Goal: Information Seeking & Learning: Understand process/instructions

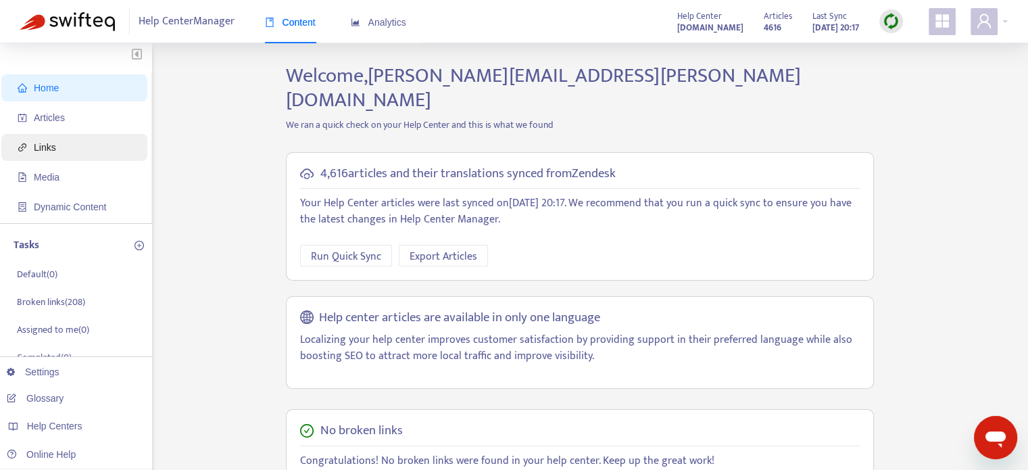
click at [110, 145] on span "Links" at bounding box center [77, 147] width 119 height 27
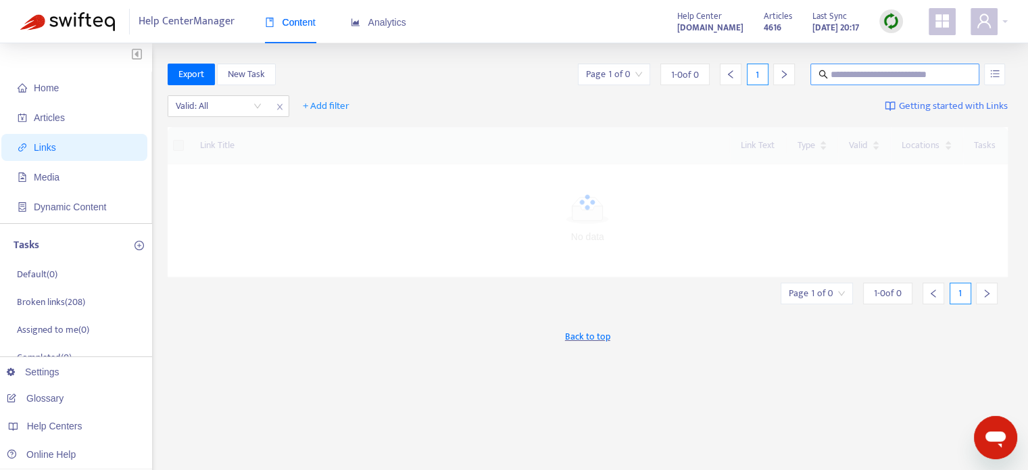
click at [873, 78] on input "text" at bounding box center [896, 74] width 130 height 15
paste input "**********"
type input "**********"
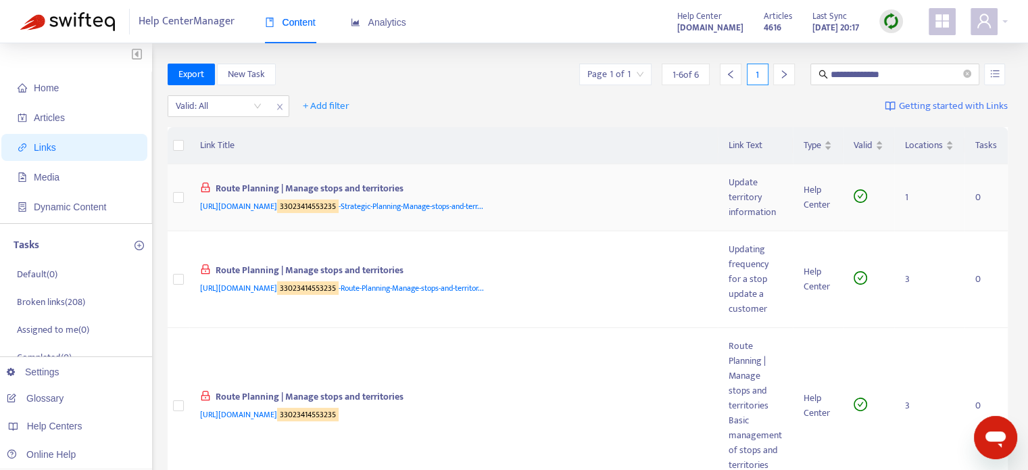
click at [580, 190] on div "Route Planning | Manage stops and territories" at bounding box center [451, 190] width 502 height 18
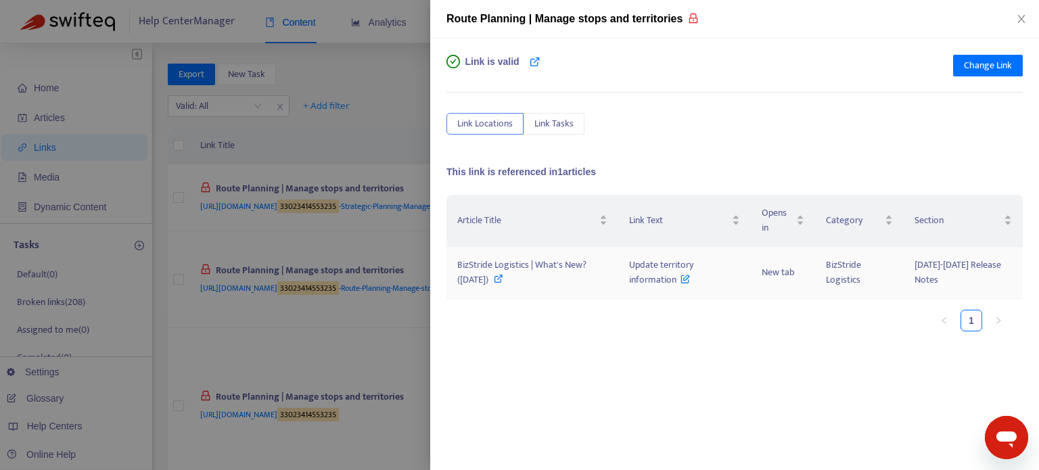
click at [503, 280] on icon at bounding box center [498, 278] width 9 height 9
click at [1017, 19] on icon "close" at bounding box center [1021, 19] width 11 height 11
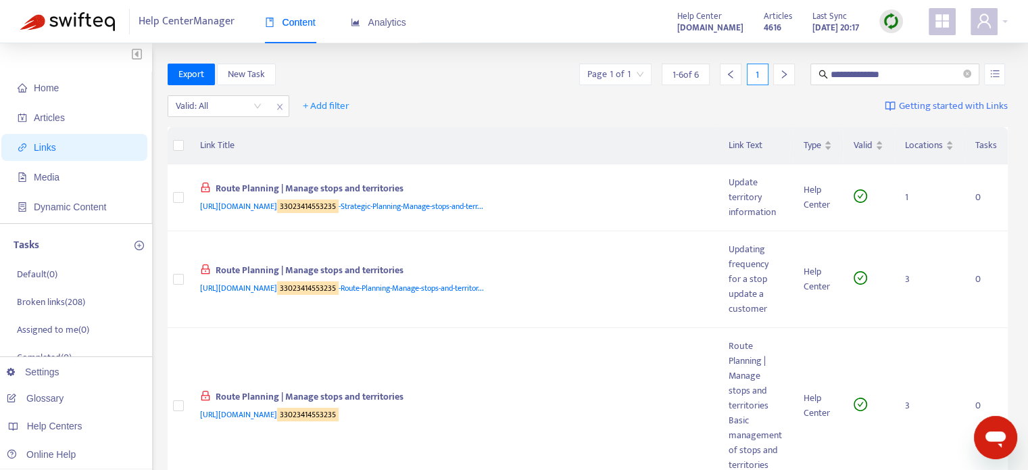
click at [616, 266] on div "Route Planning | Manage stops and territories" at bounding box center [451, 272] width 502 height 18
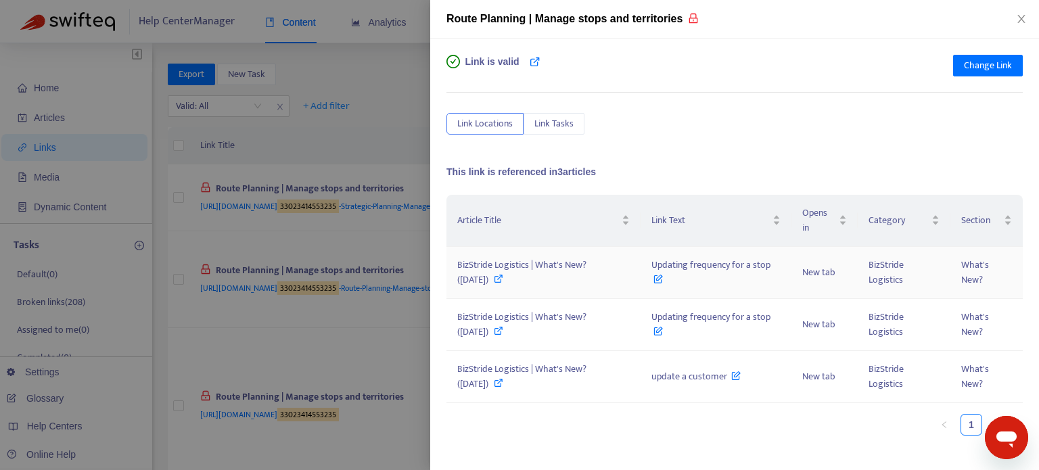
click at [494, 277] on icon at bounding box center [498, 278] width 9 height 9
click at [1017, 18] on icon "close" at bounding box center [1021, 19] width 11 height 11
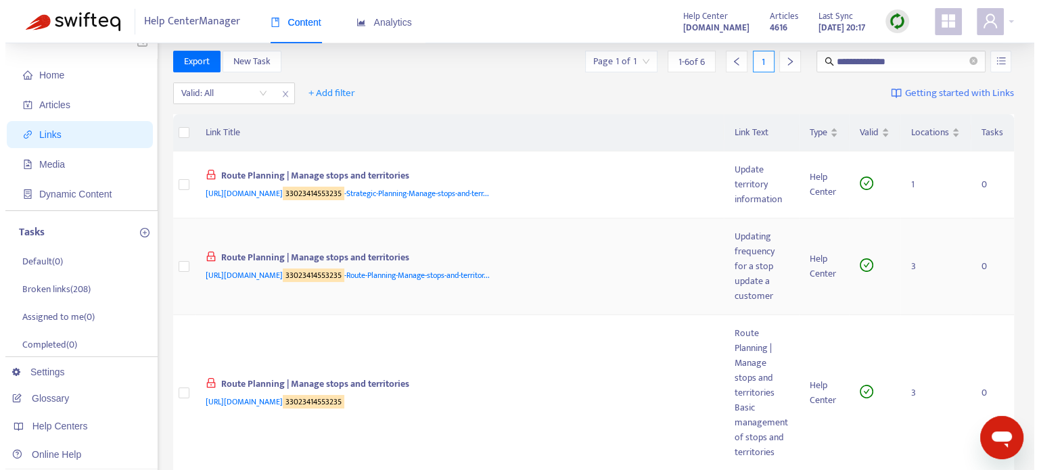
scroll to position [14, 0]
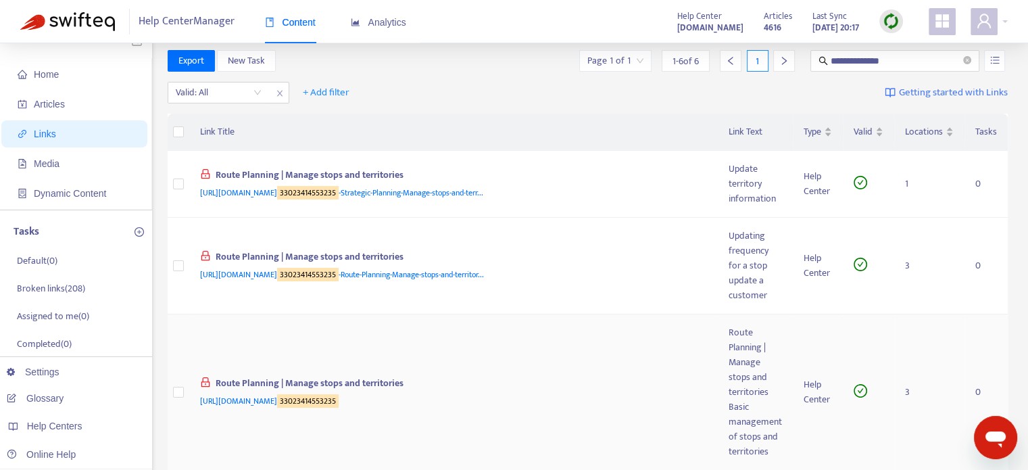
click at [604, 404] on div "https://support.vtinfo.com/hc/en-us/articles/ 33023414553235" at bounding box center [451, 401] width 502 height 15
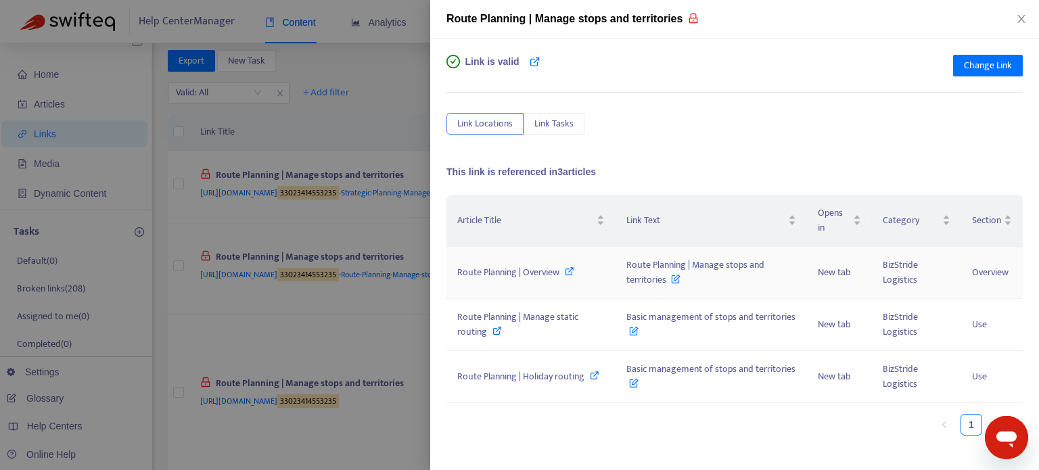
click at [569, 272] on icon at bounding box center [569, 270] width 9 height 9
click at [498, 330] on icon at bounding box center [496, 330] width 9 height 9
click at [590, 374] on icon at bounding box center [594, 375] width 9 height 9
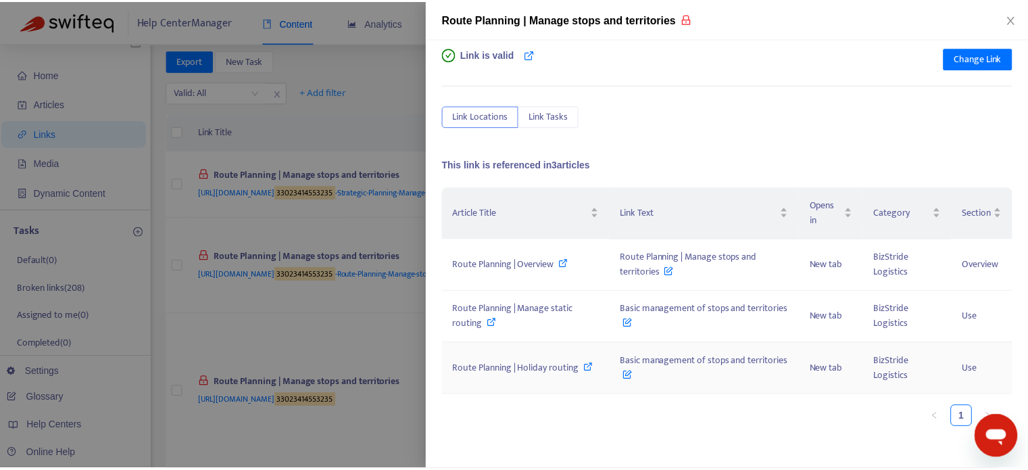
scroll to position [8, 0]
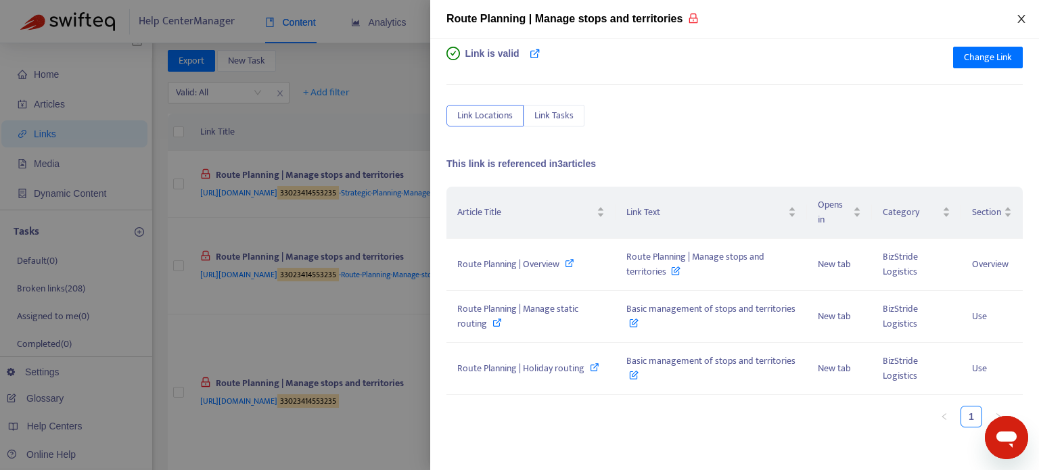
click at [1014, 16] on button "Close" at bounding box center [1021, 19] width 19 height 13
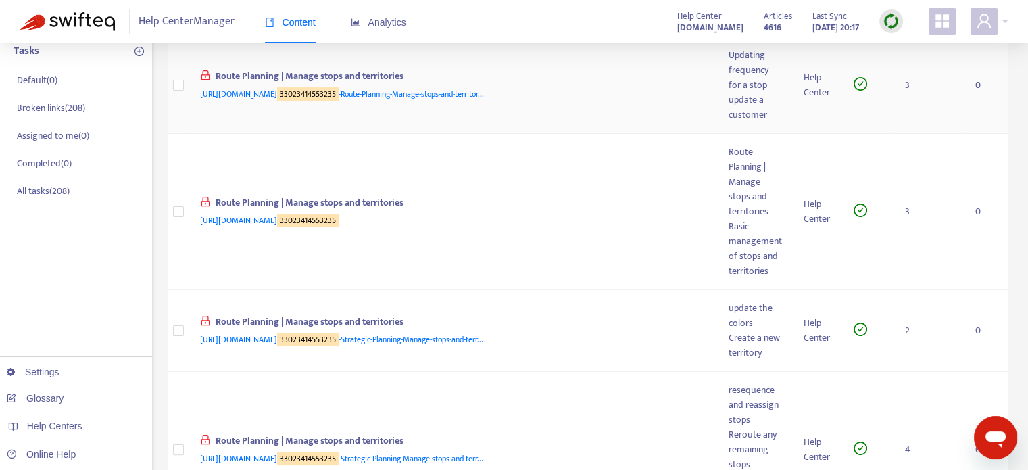
scroll to position [195, 0]
click at [633, 329] on div "Route Planning | Manage stops and territories" at bounding box center [451, 323] width 502 height 18
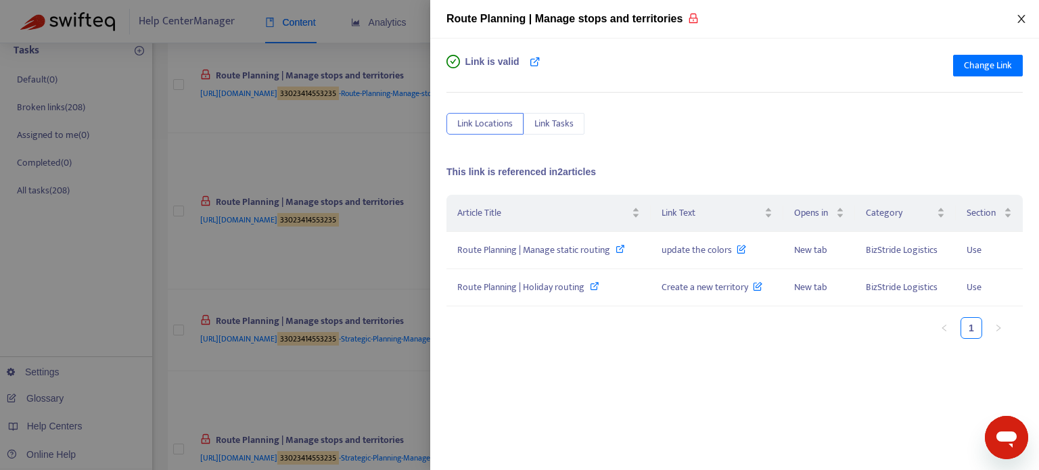
click at [1022, 21] on icon "close" at bounding box center [1020, 19] width 7 height 8
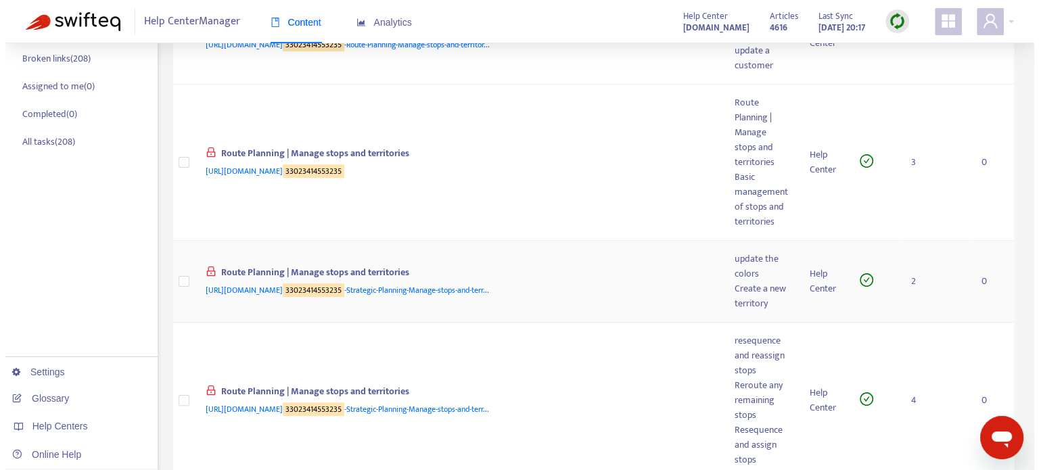
scroll to position [300, 0]
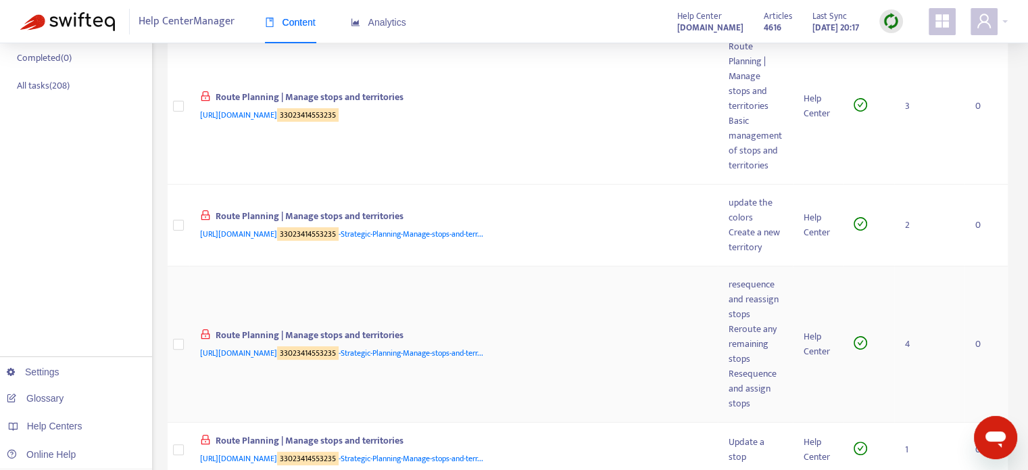
click at [609, 337] on div "Route Planning | Manage stops and territories" at bounding box center [451, 337] width 502 height 18
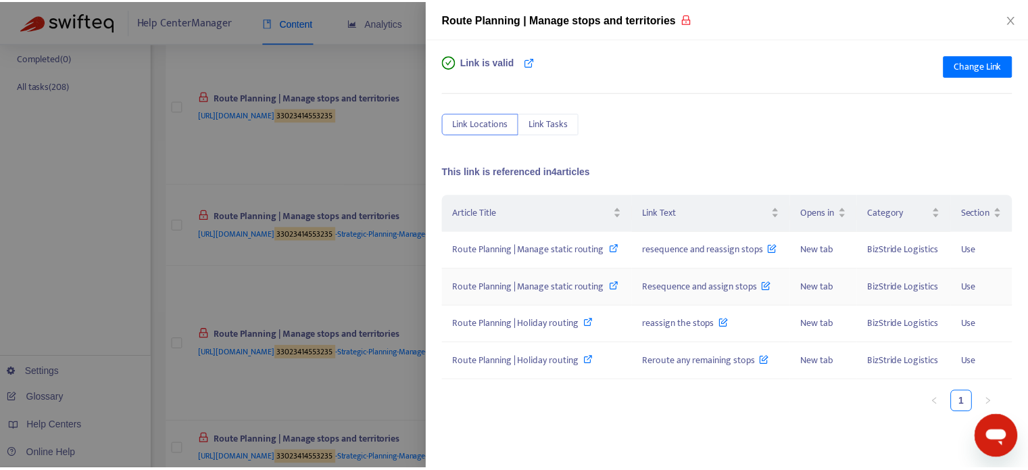
scroll to position [27, 0]
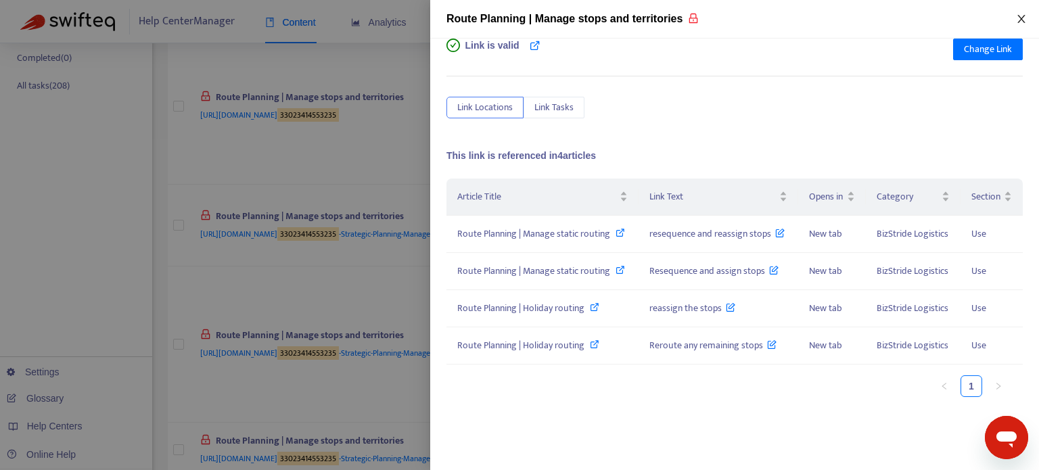
click at [1017, 16] on icon "close" at bounding box center [1021, 19] width 11 height 11
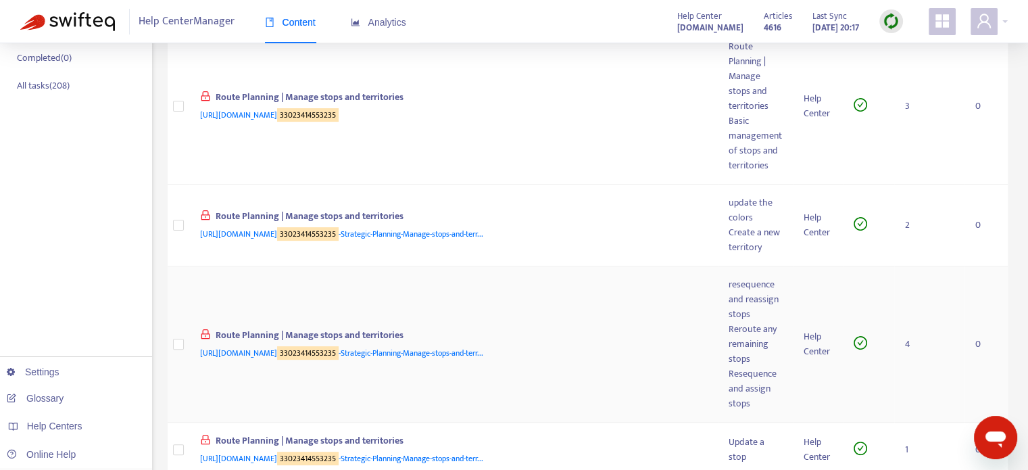
scroll to position [384, 0]
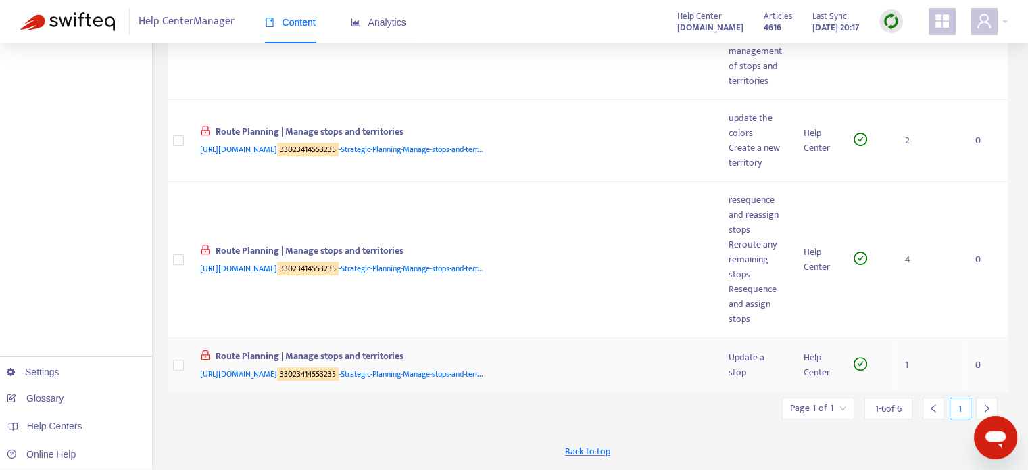
click at [592, 366] on div "https://support.vtinfo.com/hc/en-us/articles/ 33023414553235 -Strategic-Plannin…" at bounding box center [451, 373] width 502 height 15
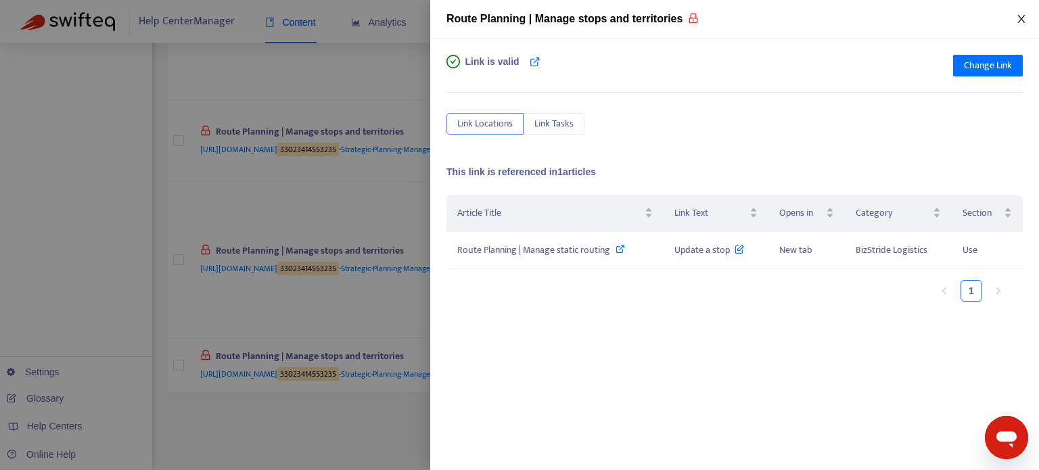
click at [1016, 18] on icon "close" at bounding box center [1021, 19] width 11 height 11
